Goal: Information Seeking & Learning: Check status

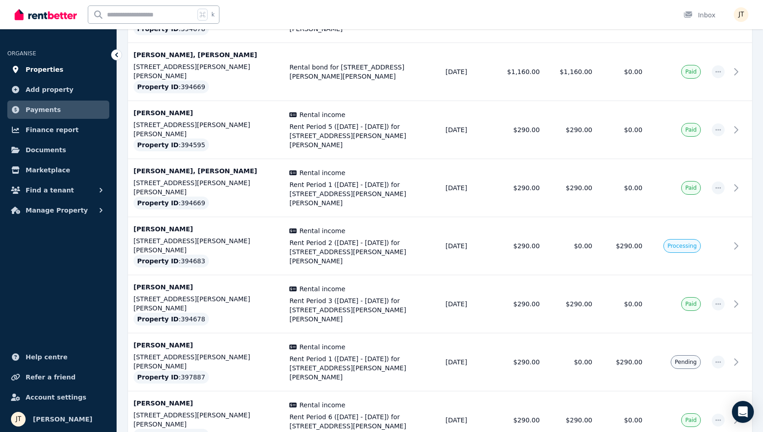
click at [42, 69] on span "Properties" at bounding box center [45, 69] width 38 height 11
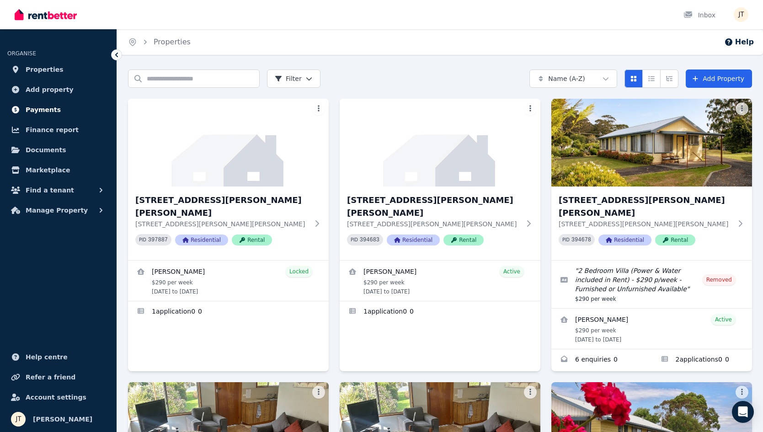
click at [43, 111] on span "Payments" at bounding box center [43, 109] width 35 height 11
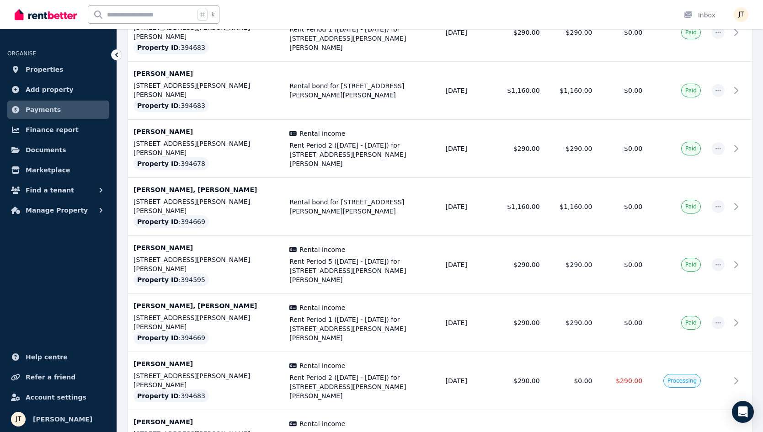
scroll to position [451, 0]
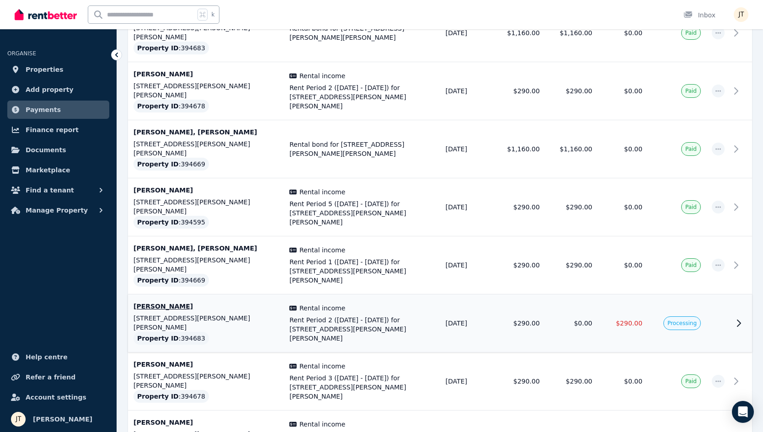
click at [530, 294] on td "$290.00" at bounding box center [519, 323] width 53 height 58
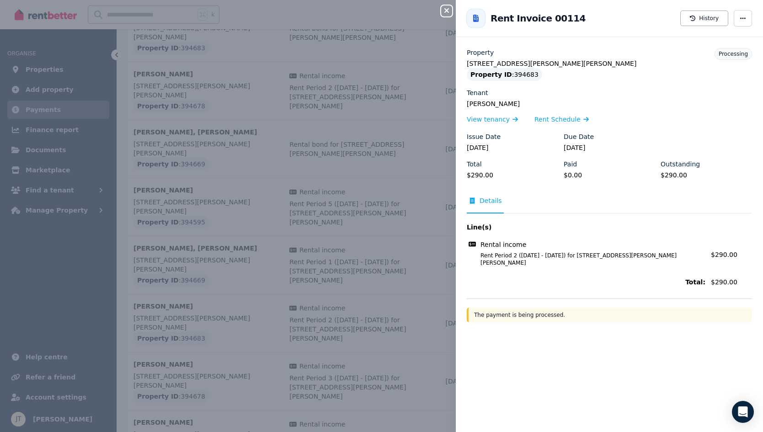
click at [242, 196] on div "Close panel Back to Rent Invoice 00114 Rent Invoice 00114 History Property [STR…" at bounding box center [381, 216] width 763 height 432
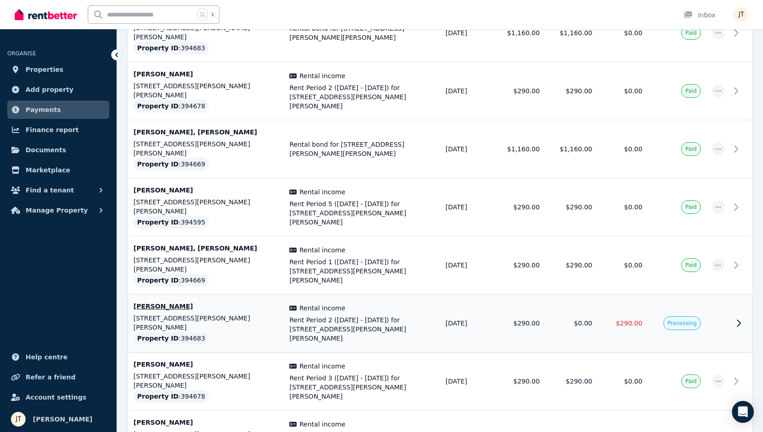
click at [312, 303] on span "Rental income" at bounding box center [322, 307] width 46 height 9
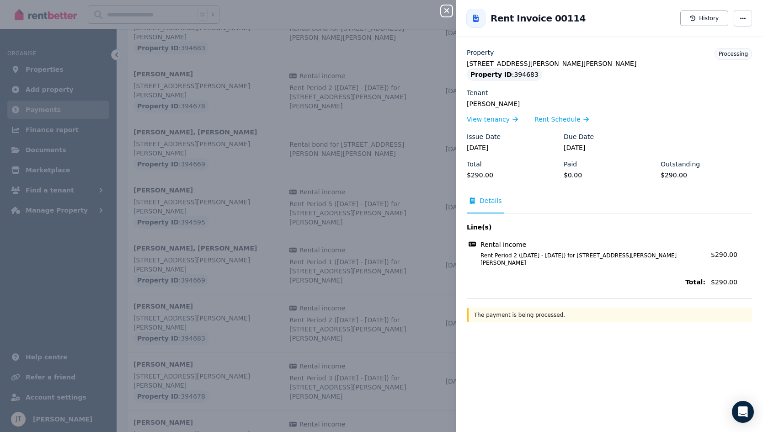
click at [442, 11] on icon "button" at bounding box center [446, 10] width 11 height 7
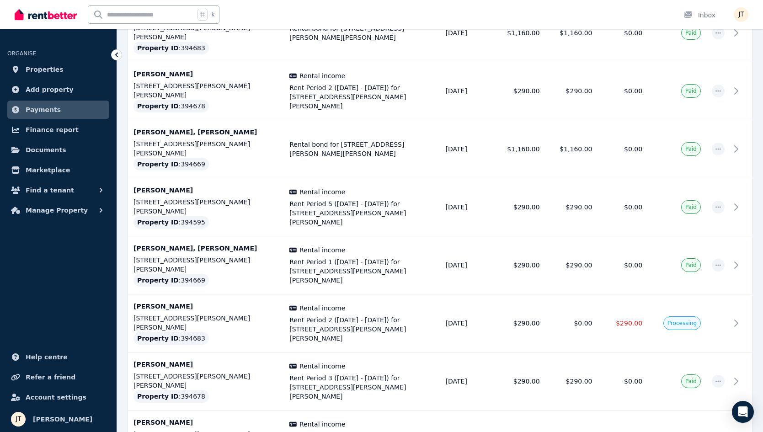
click at [36, 106] on span "Payments" at bounding box center [43, 109] width 35 height 11
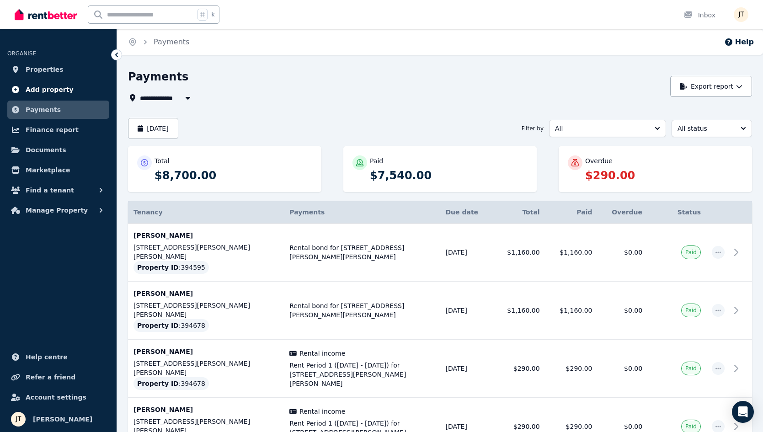
scroll to position [0, 0]
click at [48, 64] on span "Properties" at bounding box center [45, 69] width 38 height 11
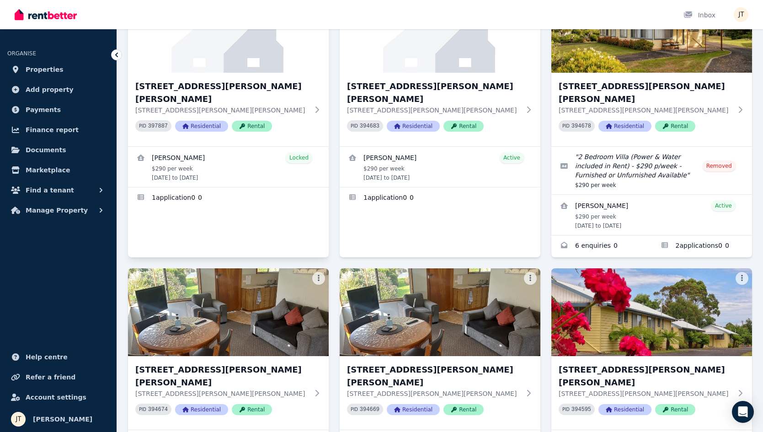
scroll to position [138, 0]
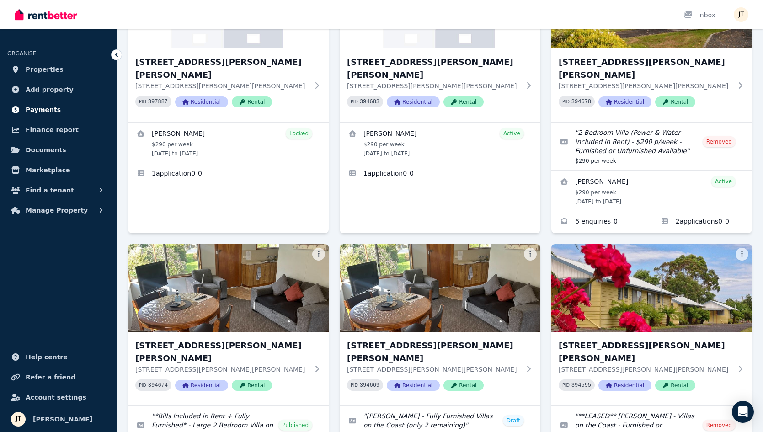
click at [43, 111] on span "Payments" at bounding box center [43, 109] width 35 height 11
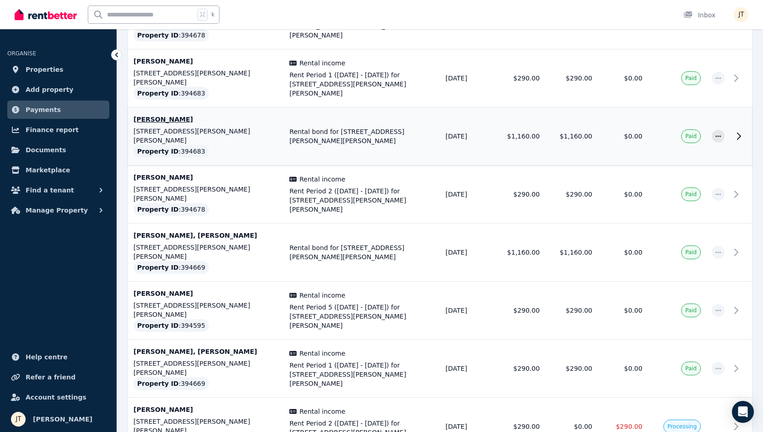
scroll to position [356, 0]
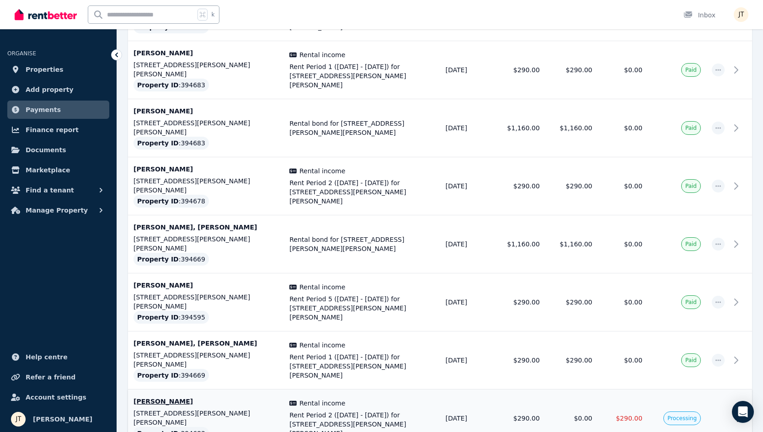
click at [640, 389] on td "$290.00" at bounding box center [622, 418] width 50 height 58
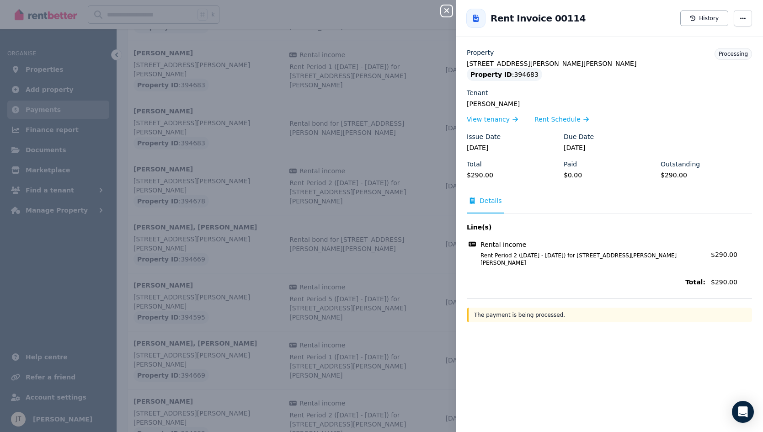
click at [590, 311] on div "The payment is being processed." at bounding box center [608, 314] width 285 height 15
click at [747, 25] on span "button" at bounding box center [742, 18] width 18 height 16
click at [634, 109] on div "[PERSON_NAME] View tenancy Rent Schedule" at bounding box center [608, 112] width 285 height 26
click at [443, 11] on icon "button" at bounding box center [446, 10] width 11 height 7
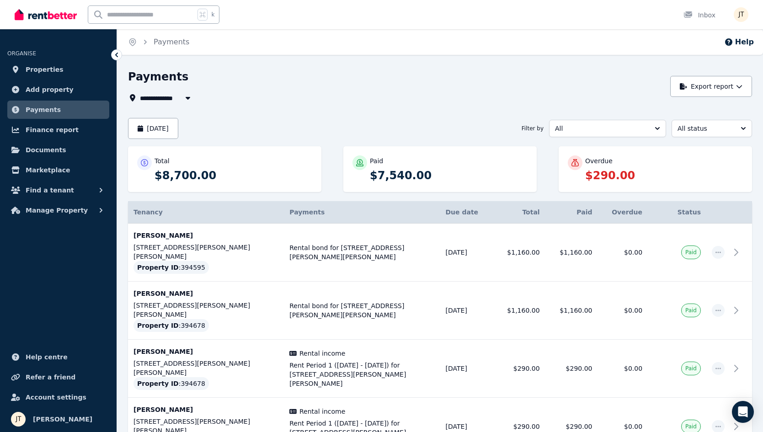
scroll to position [0, 0]
click at [588, 127] on span "All" at bounding box center [601, 128] width 92 height 9
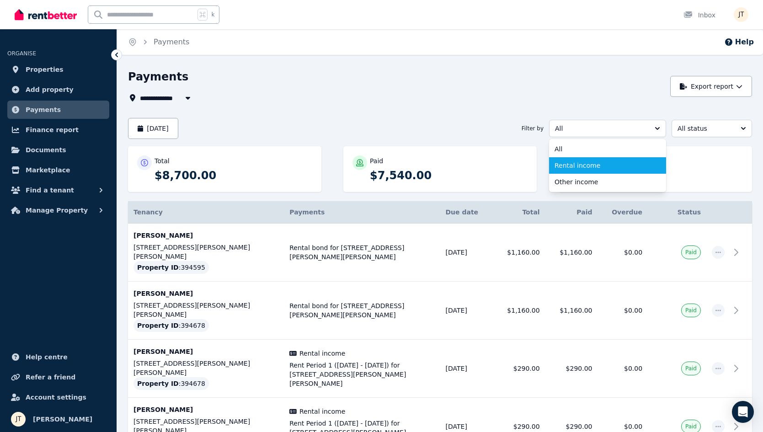
click at [579, 164] on span "Rental income" at bounding box center [601, 165] width 95 height 9
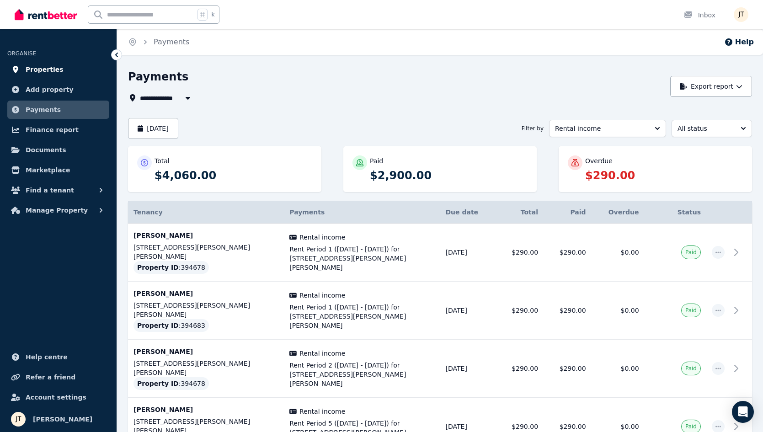
click at [37, 68] on span "Properties" at bounding box center [45, 69] width 38 height 11
